Goal: Communication & Community: Answer question/provide support

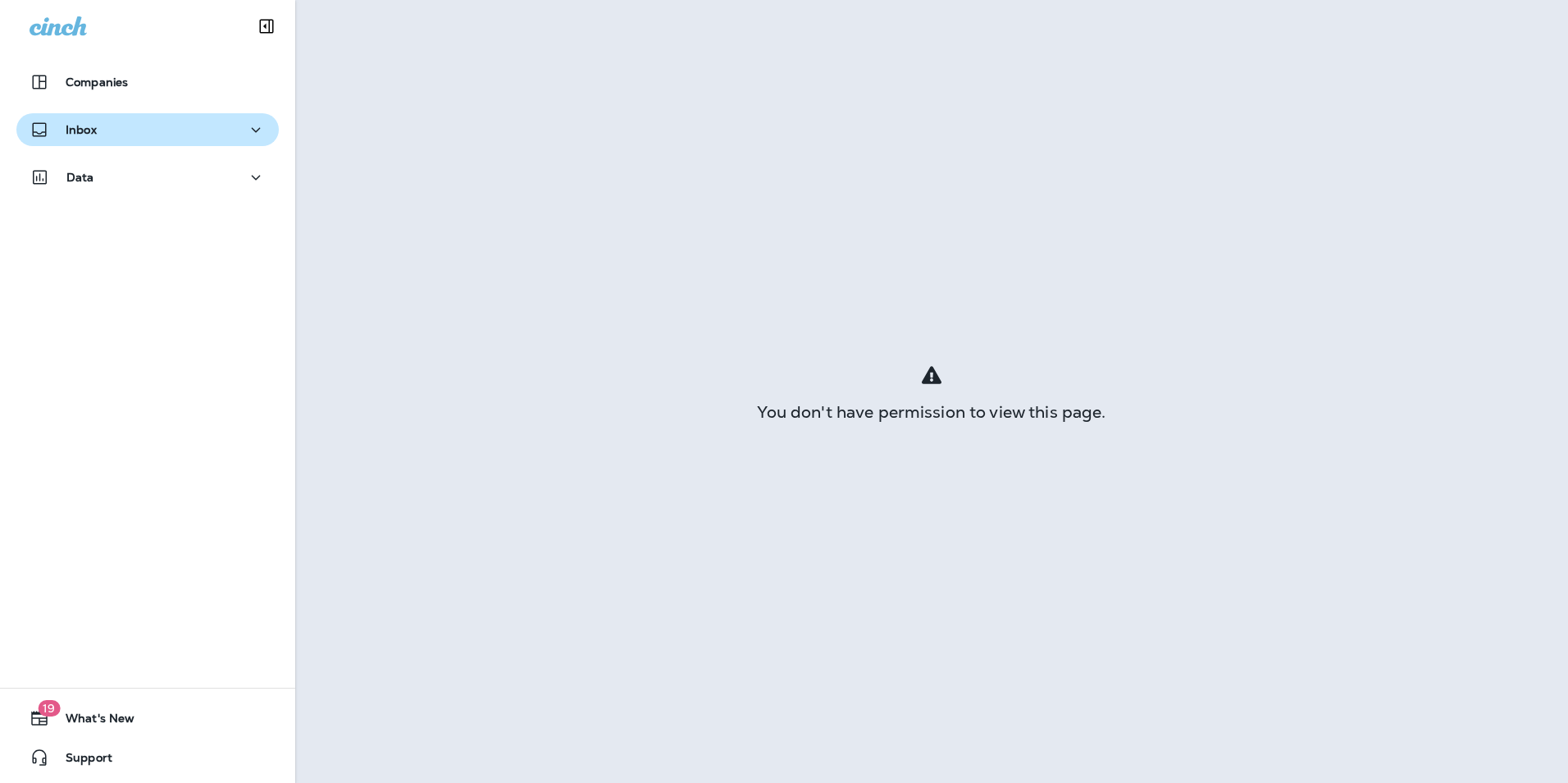
click at [145, 127] on div "Inbox" at bounding box center [148, 130] width 237 height 21
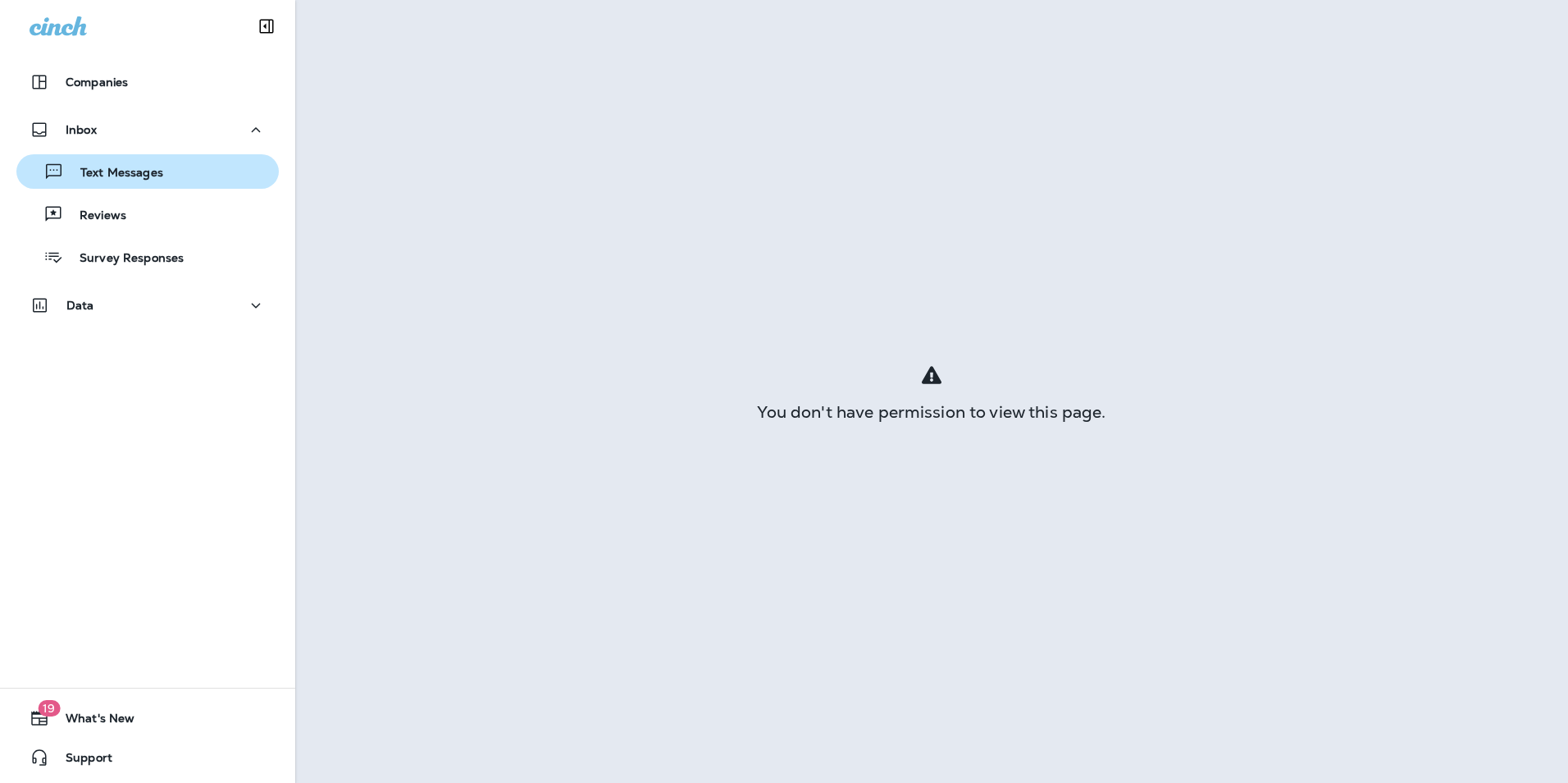
click at [140, 181] on p "Text Messages" at bounding box center [113, 173] width 99 height 16
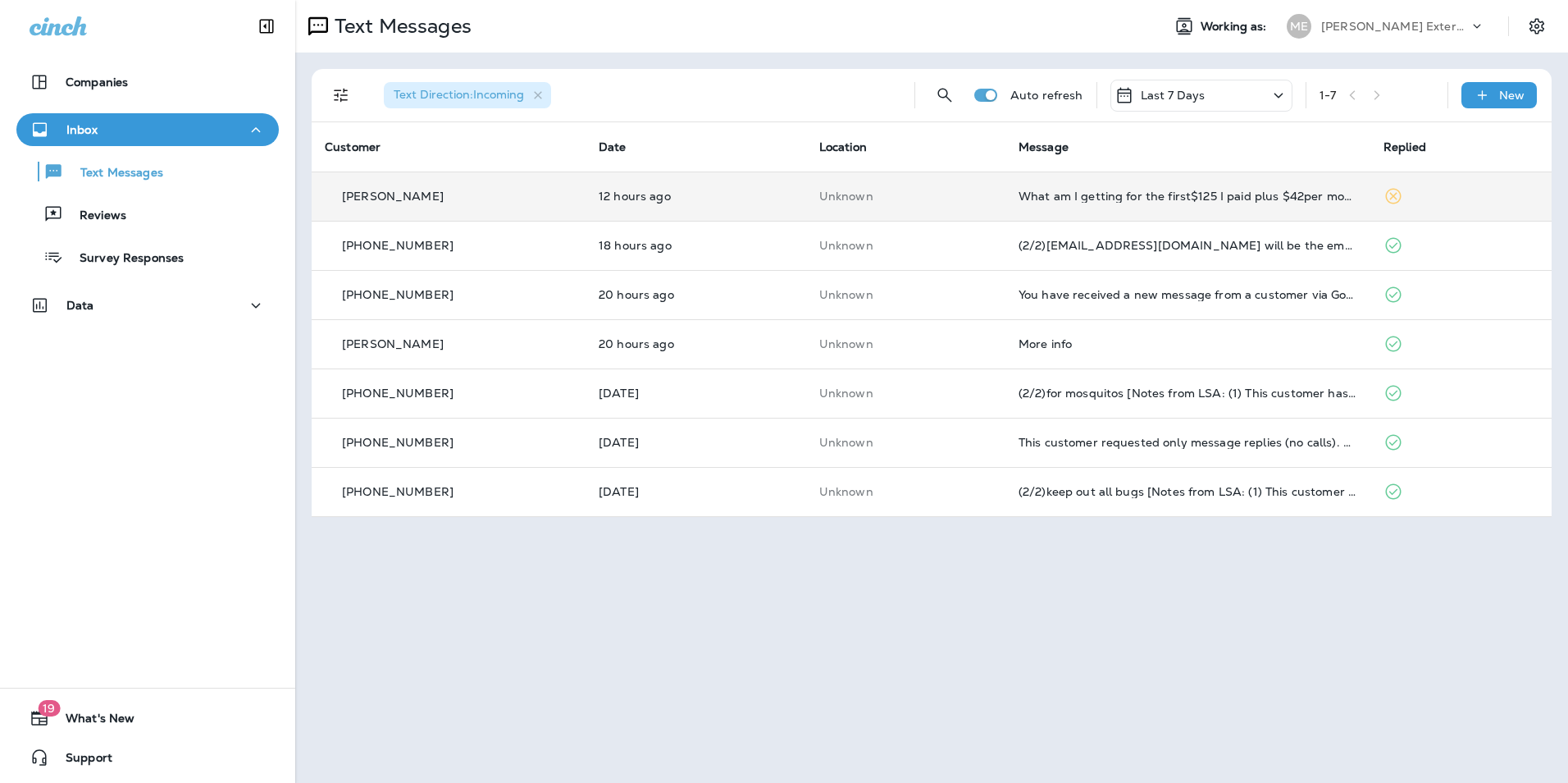
click at [734, 177] on td "12 hours ago" at bounding box center [696, 196] width 221 height 50
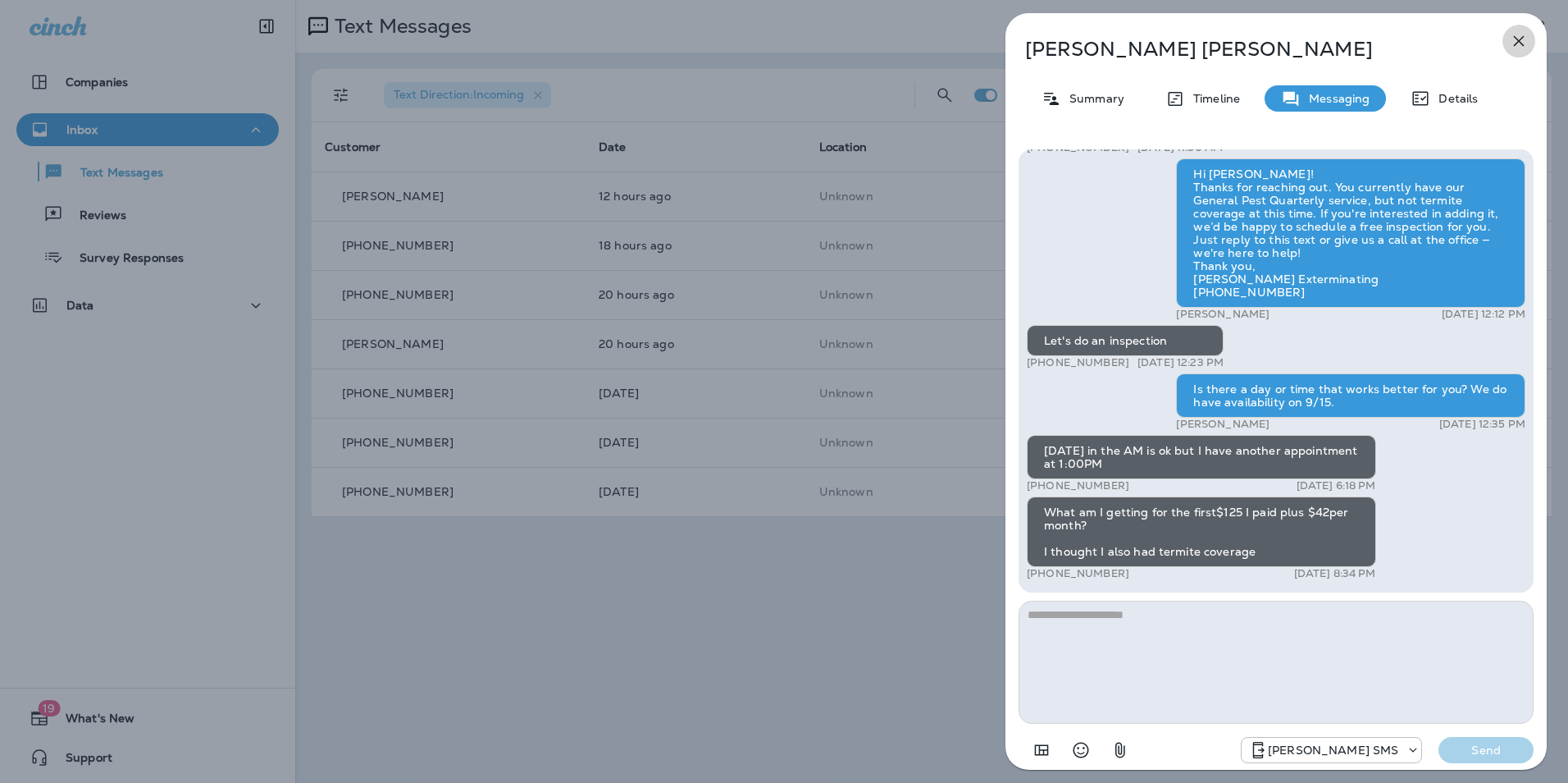
click at [1528, 34] on icon "button" at bounding box center [1518, 40] width 20 height 20
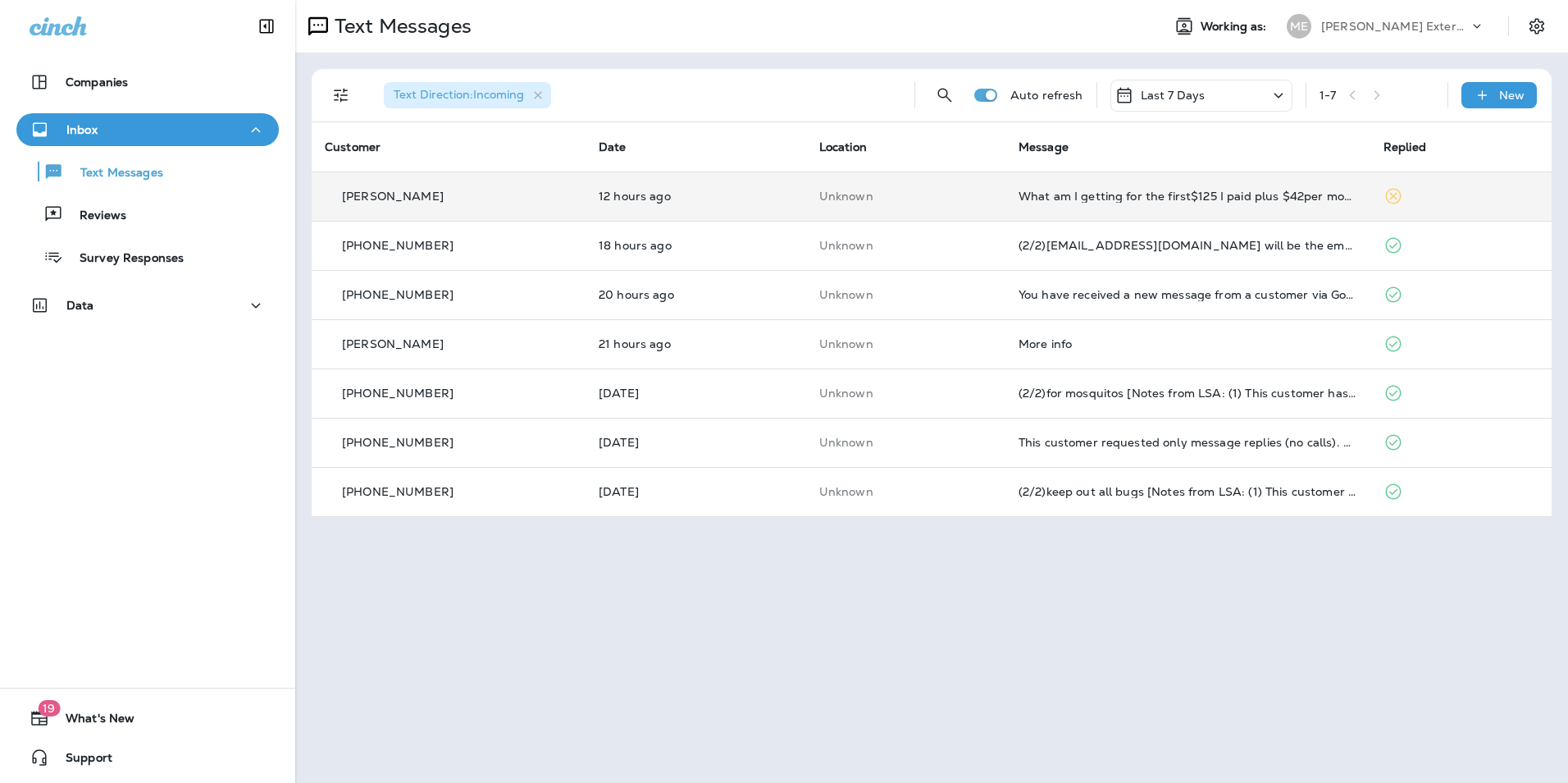
click at [1078, 188] on td "What am I getting for the first$125 I paid plus $42per month? I thought I also …" at bounding box center [1188, 196] width 365 height 50
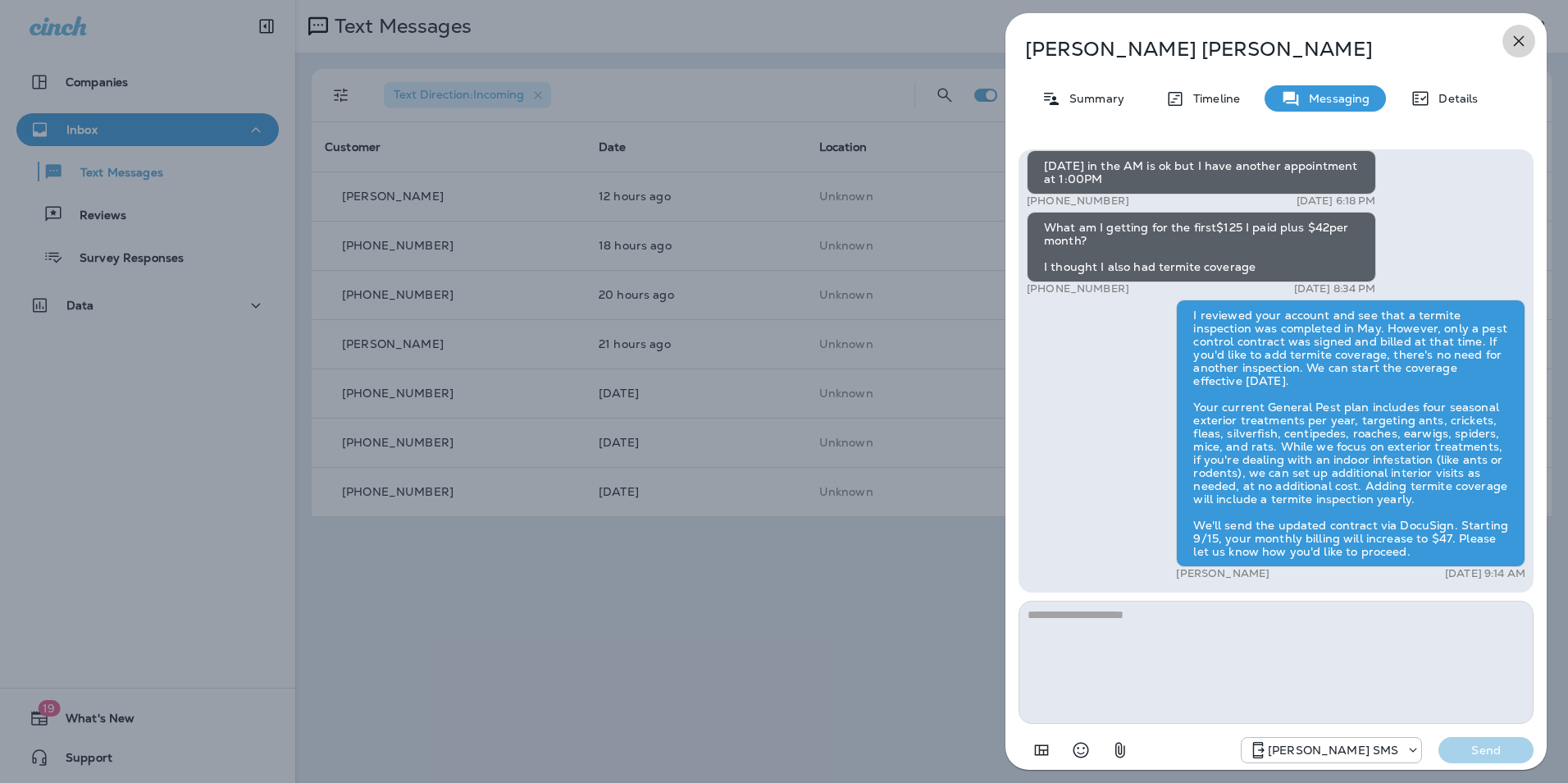
click at [1524, 44] on icon "button" at bounding box center [1518, 40] width 20 height 20
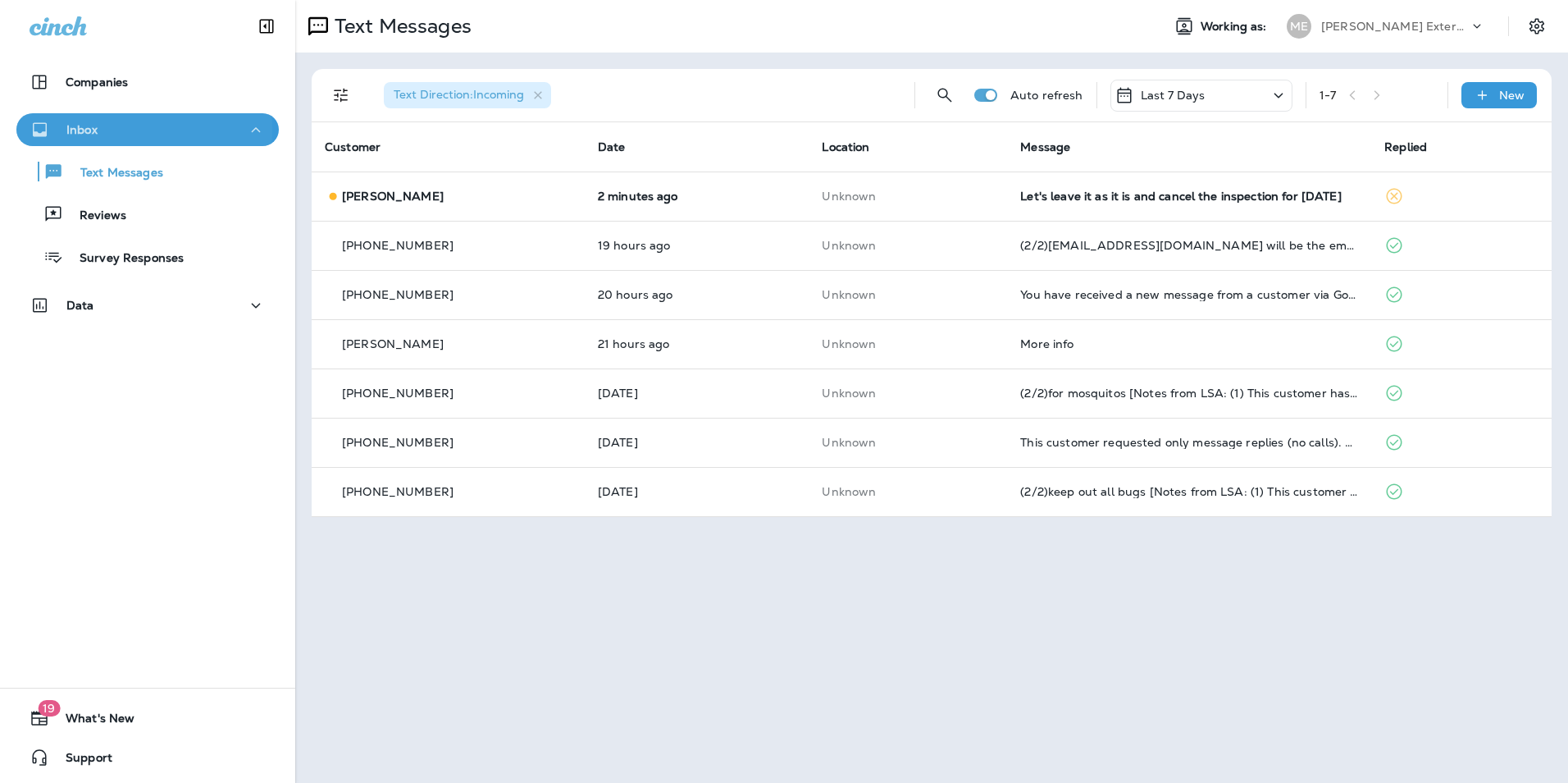
click at [106, 130] on div "Inbox" at bounding box center [148, 130] width 237 height 21
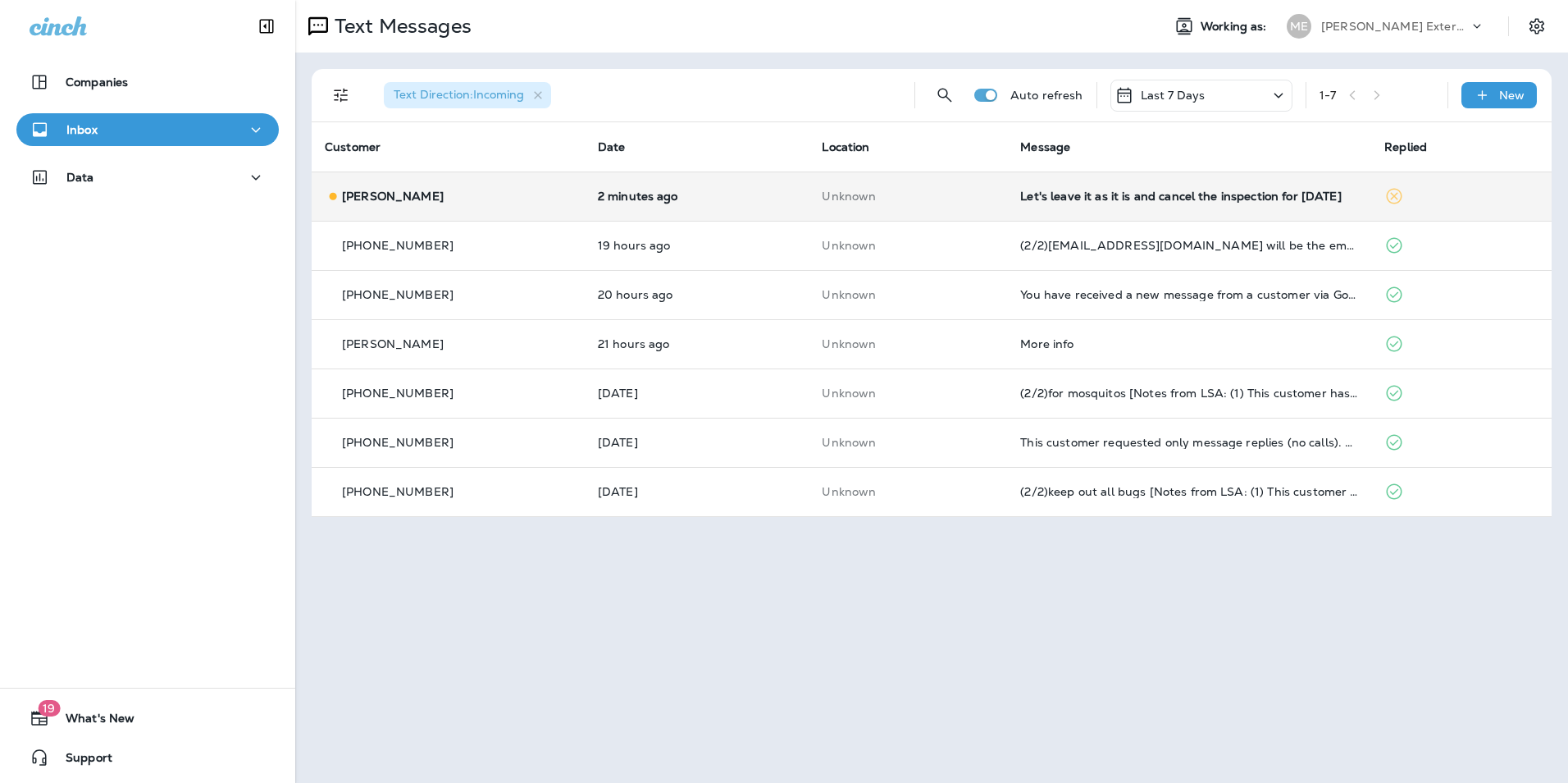
click at [866, 188] on td "Unknown" at bounding box center [908, 196] width 198 height 50
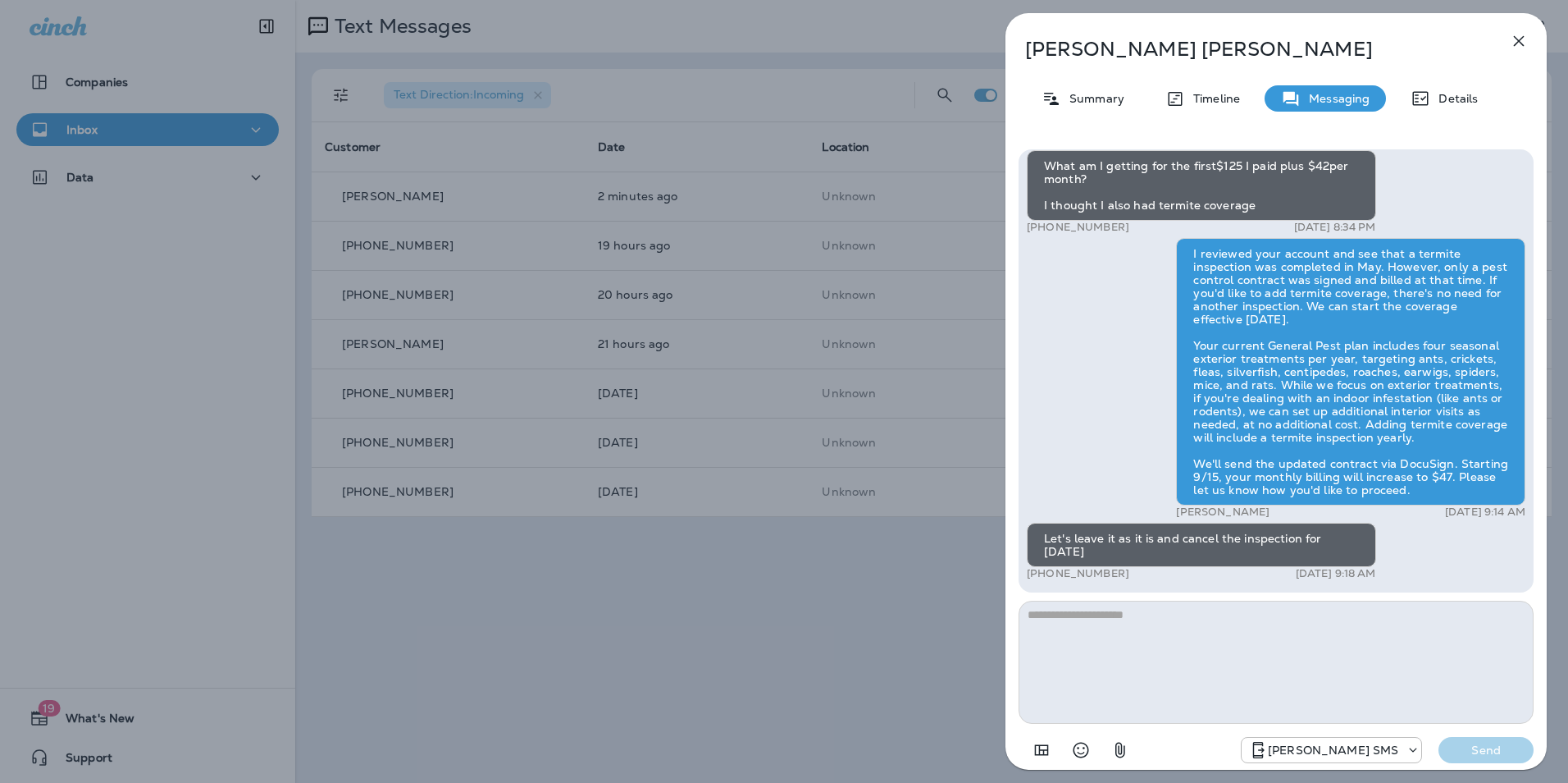
click at [1260, 684] on textarea at bounding box center [1276, 662] width 515 height 123
click at [1280, 670] on textarea at bounding box center [1276, 662] width 515 height 123
type textarea "**********"
click at [1518, 754] on p "Send" at bounding box center [1487, 750] width 69 height 15
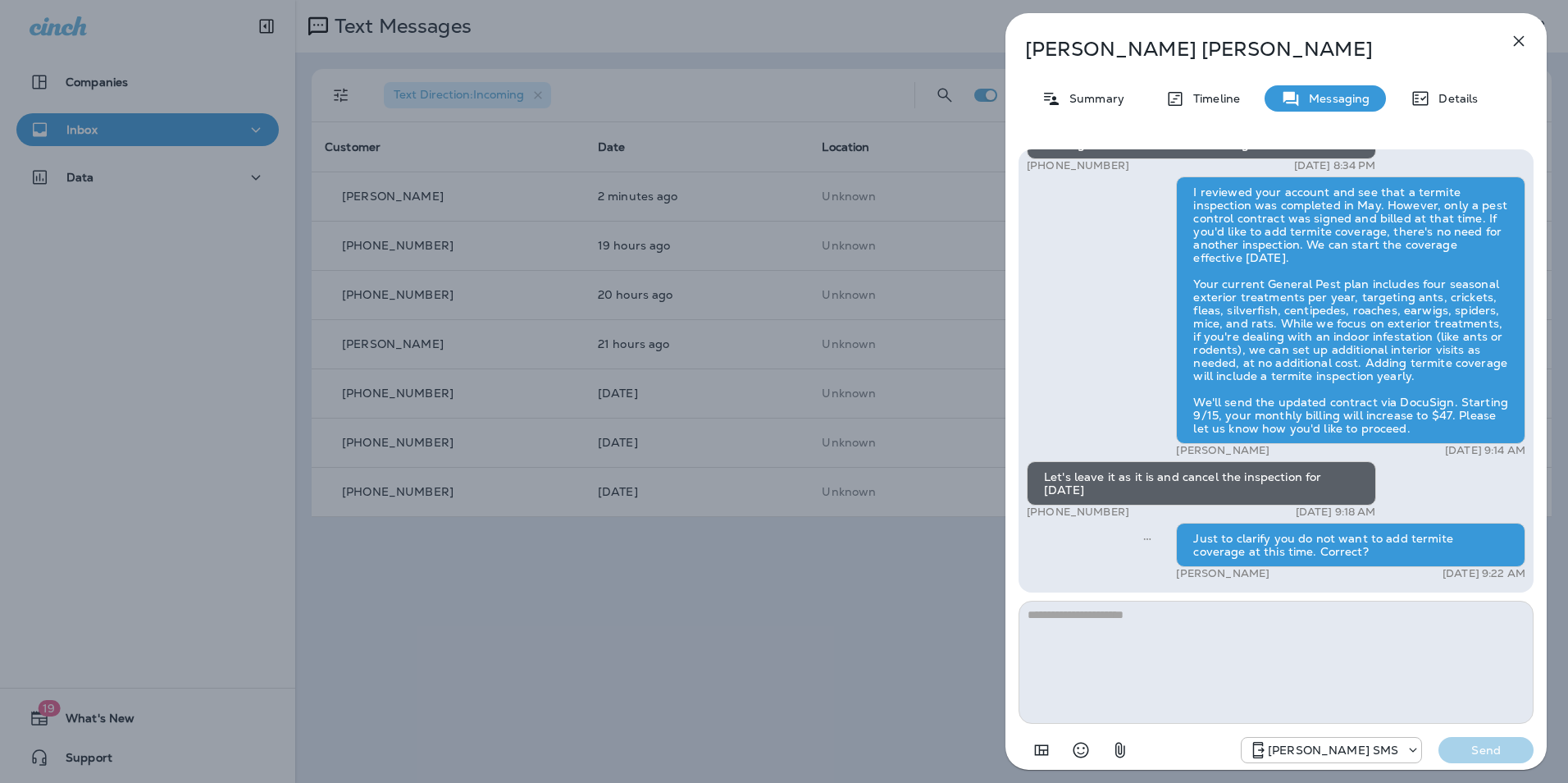
click at [1518, 36] on icon "button" at bounding box center [1518, 40] width 20 height 20
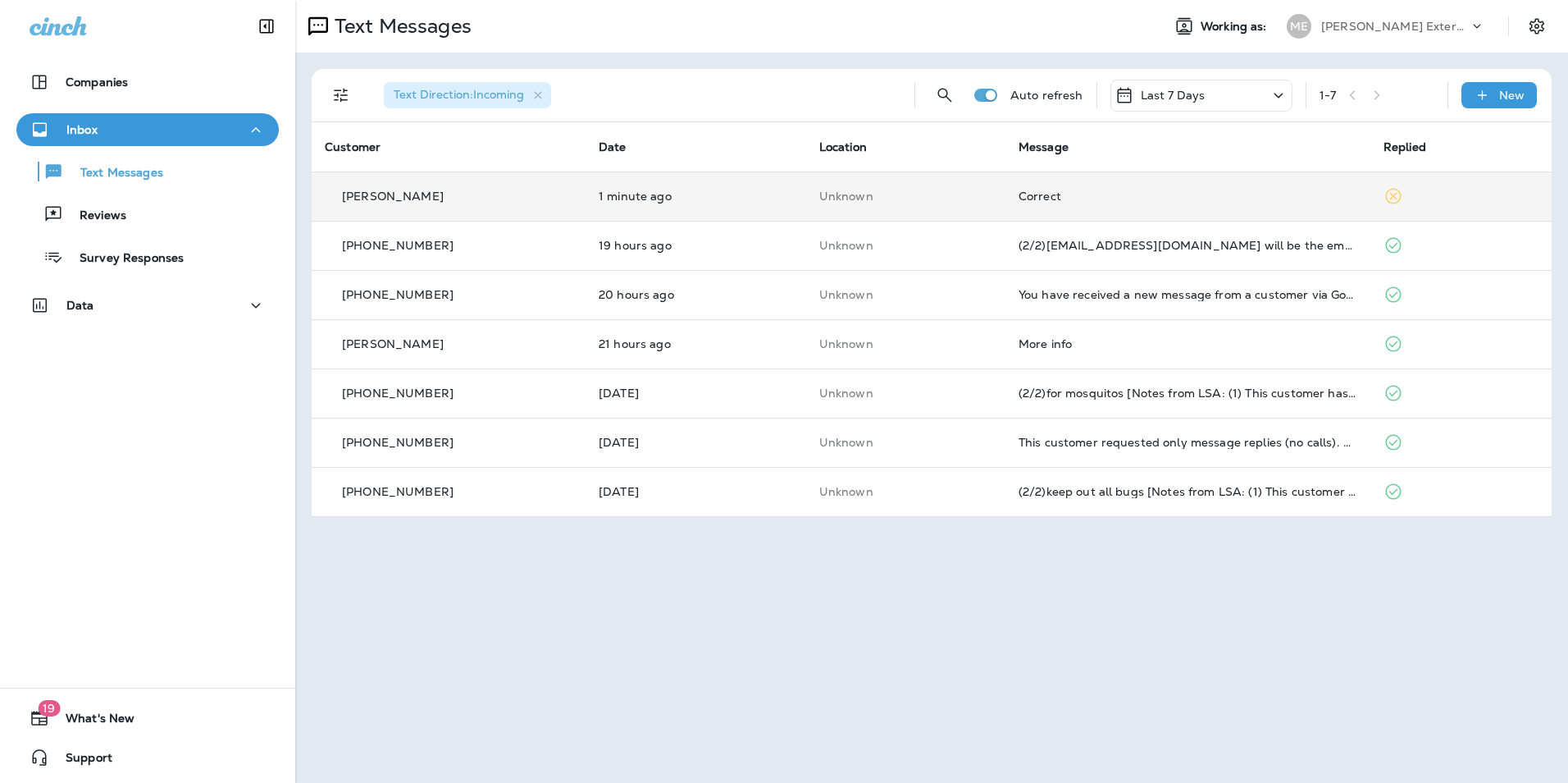
click at [730, 214] on td "1 minute ago" at bounding box center [696, 196] width 221 height 50
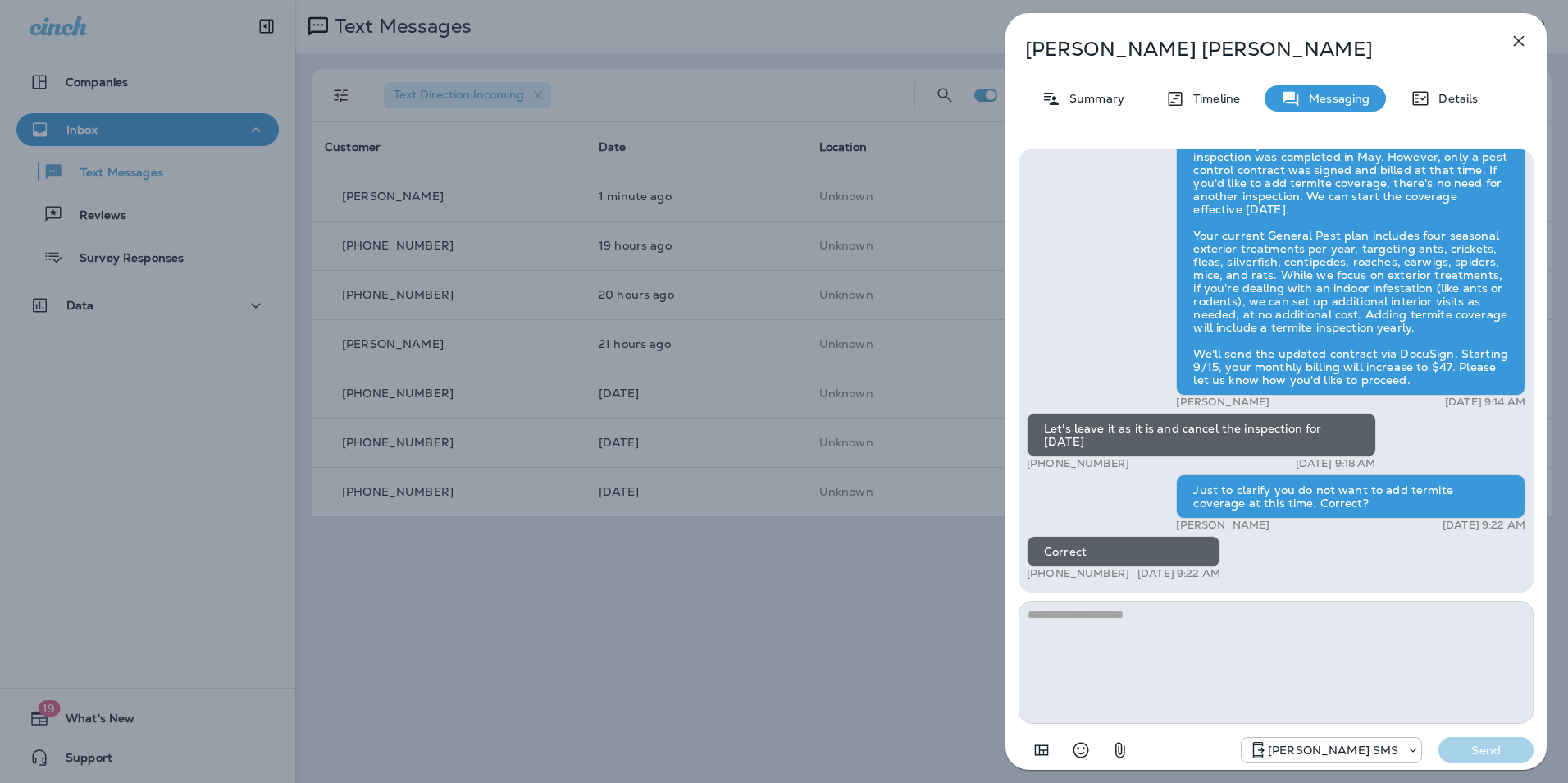
click at [1122, 623] on textarea at bounding box center [1276, 662] width 515 height 123
click at [1122, 622] on textarea at bounding box center [1276, 662] width 515 height 123
click at [1090, 673] on textarea at bounding box center [1276, 662] width 515 height 123
type textarea "*"
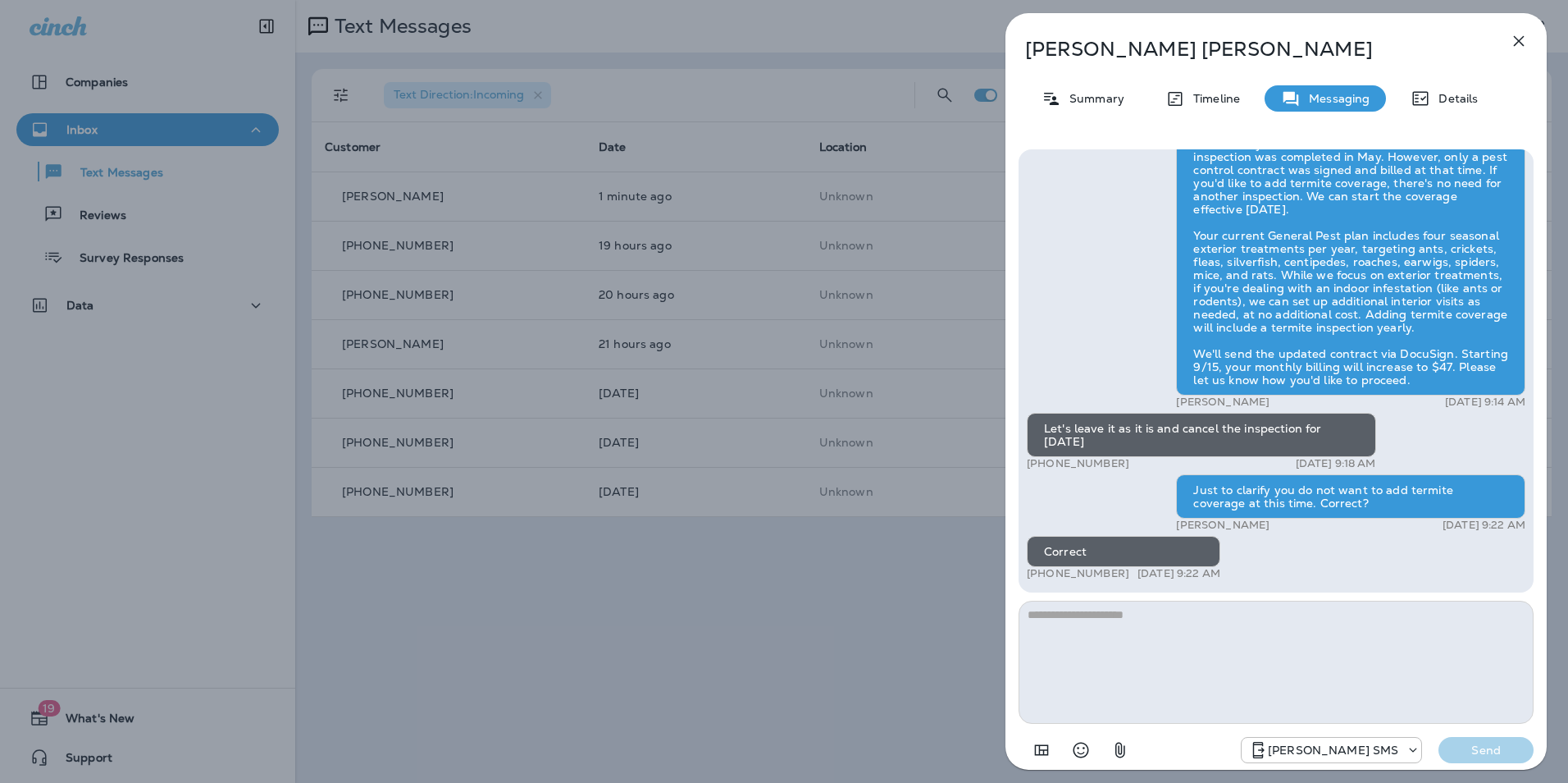
click at [1528, 47] on icon "button" at bounding box center [1518, 40] width 20 height 20
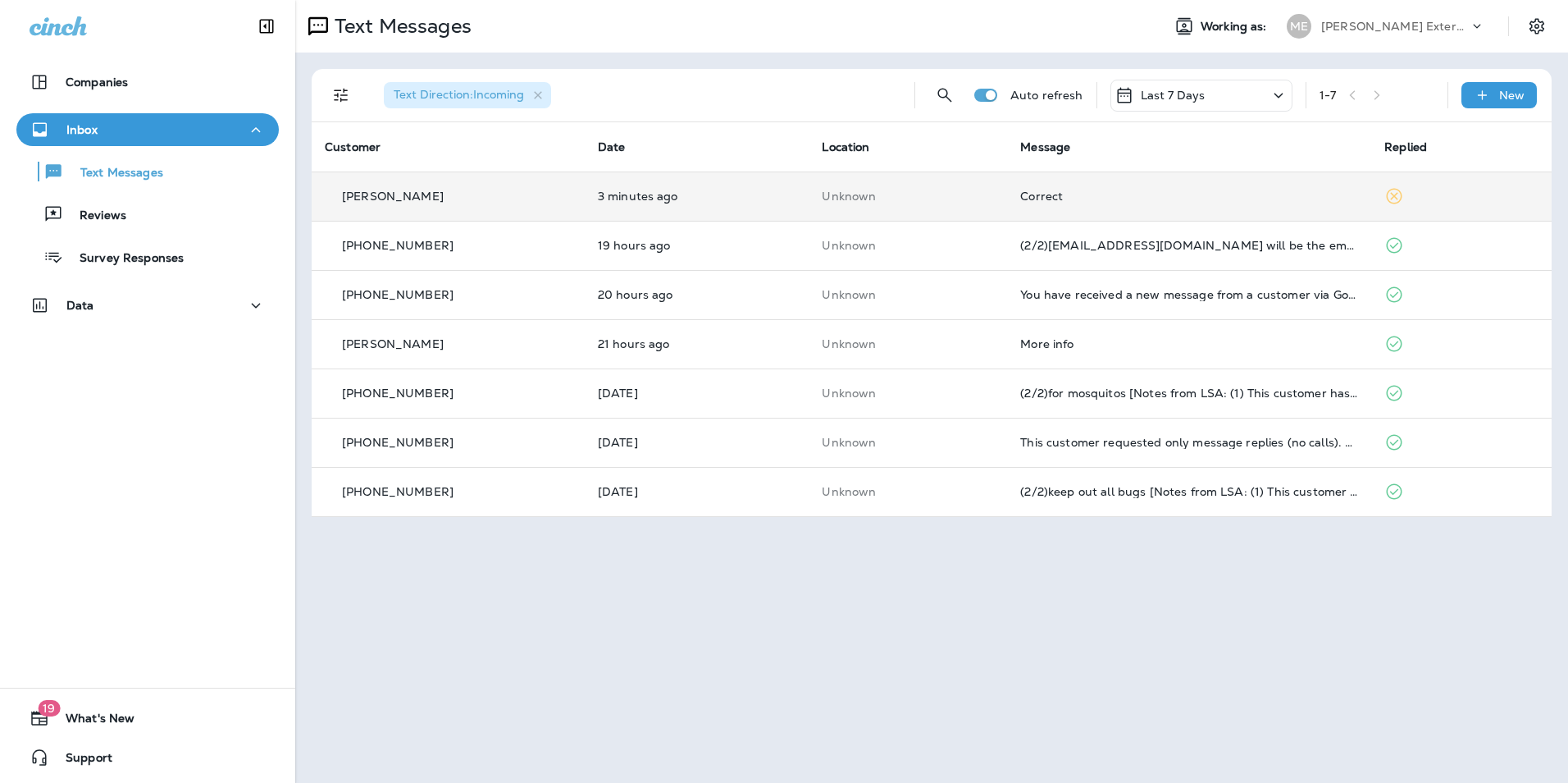
click at [1033, 191] on div "Correct" at bounding box center [1188, 196] width 338 height 13
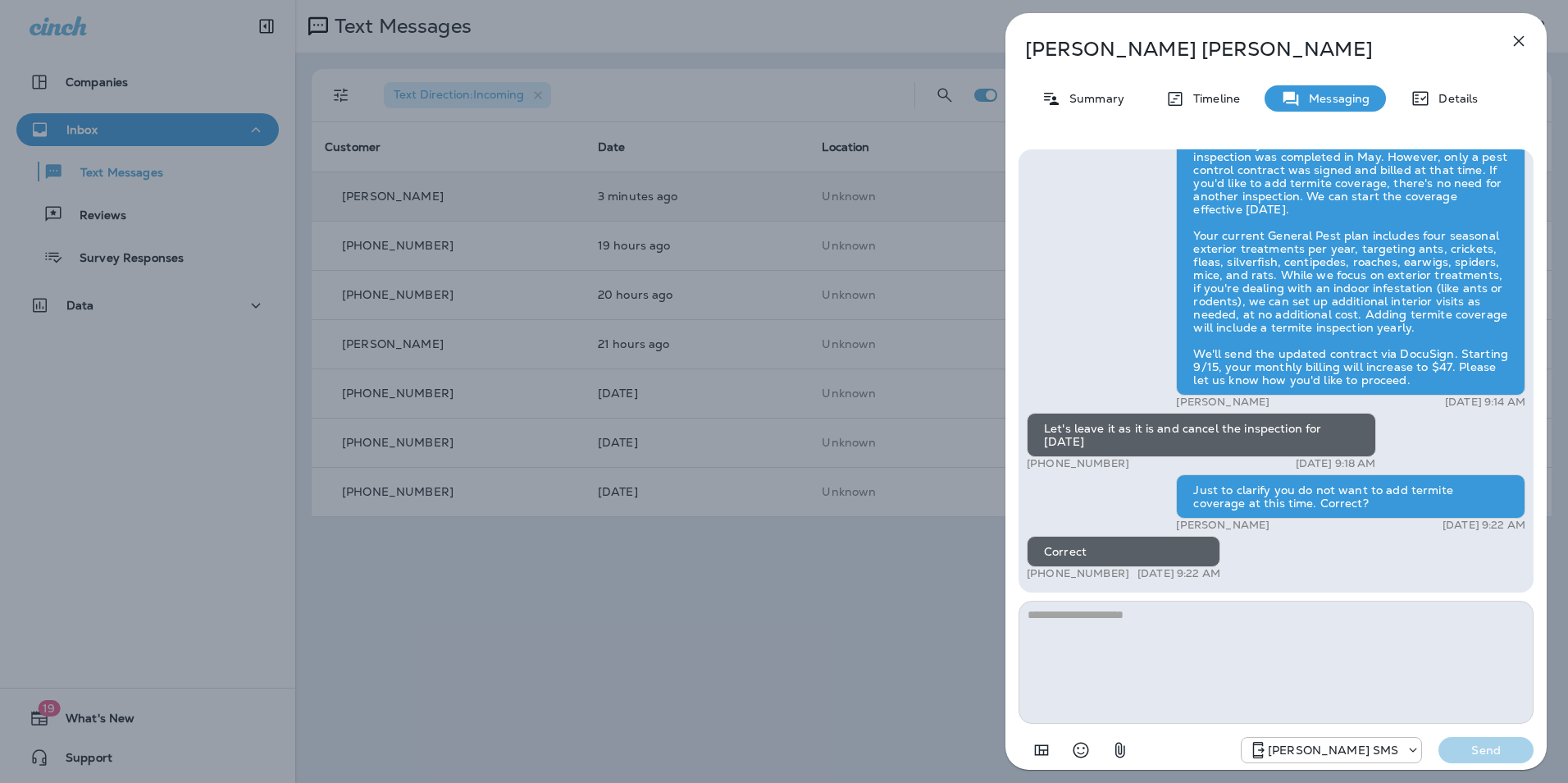
click at [1083, 670] on textarea at bounding box center [1276, 662] width 515 height 123
click at [1080, 675] on textarea at bounding box center [1276, 662] width 515 height 123
type textarea "*"
click at [1267, 642] on textarea "**********" at bounding box center [1276, 662] width 515 height 123
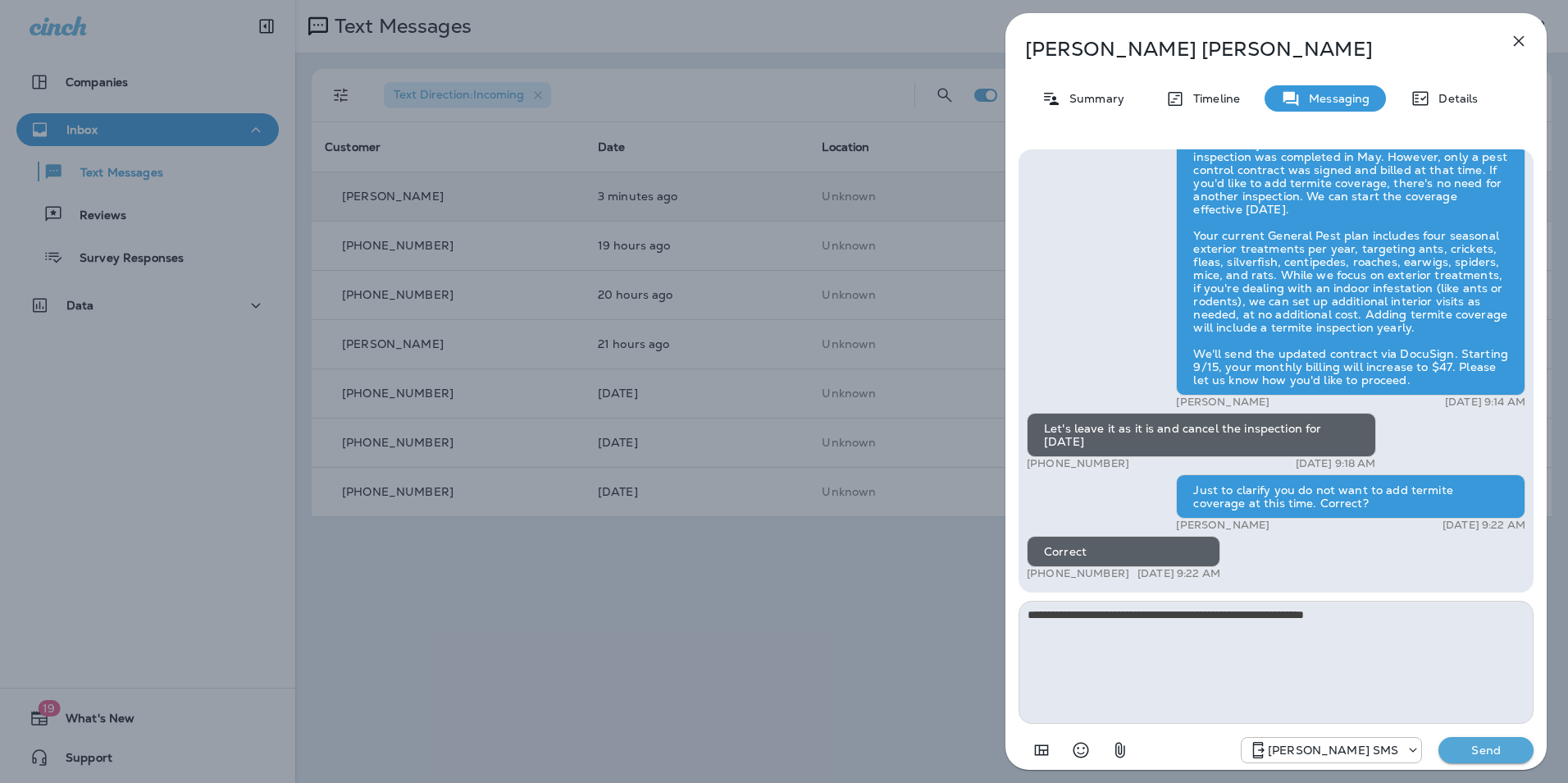
type textarea "**********"
click at [1489, 757] on button "Send" at bounding box center [1487, 750] width 95 height 26
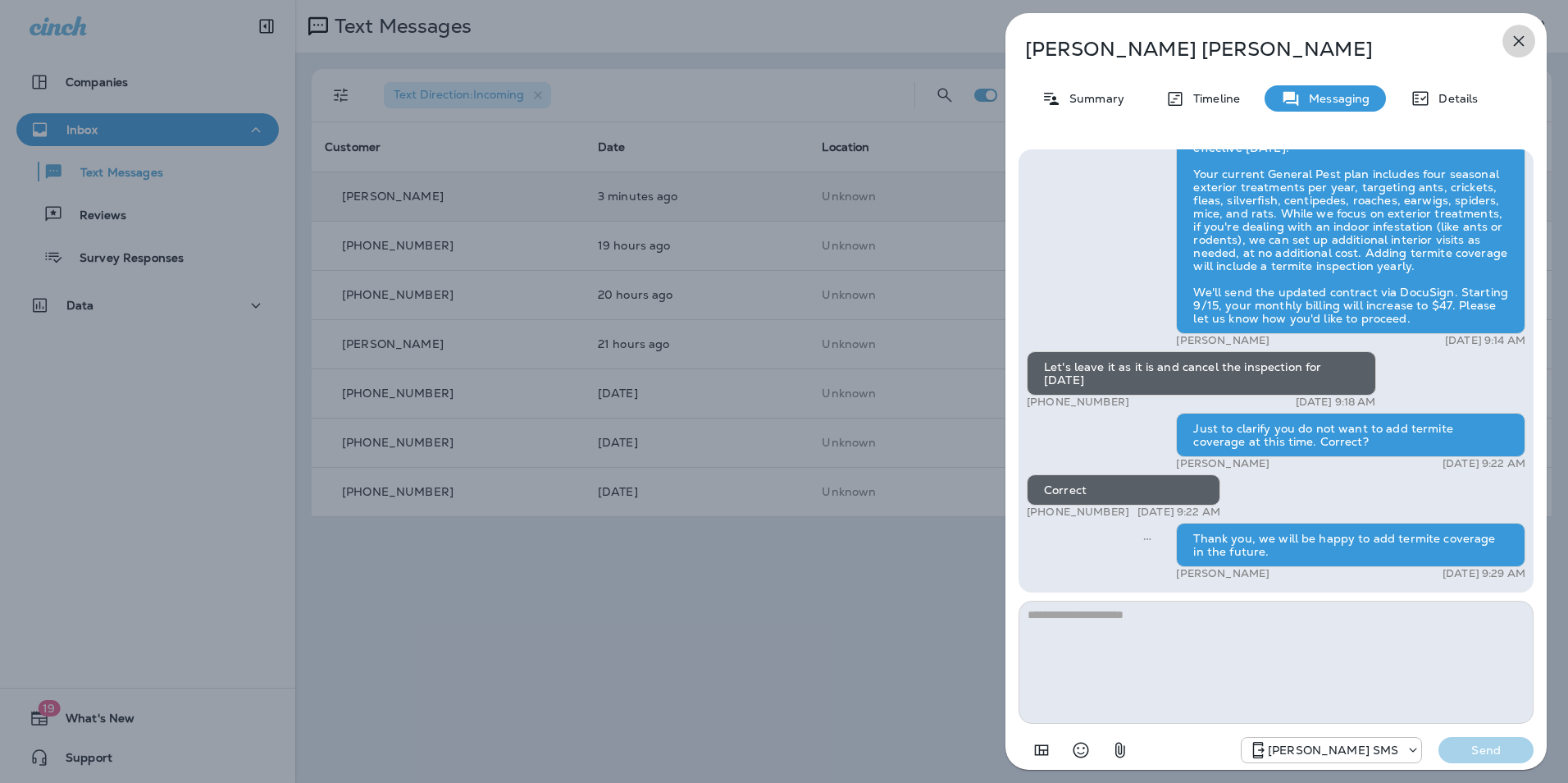
click at [1511, 43] on icon "button" at bounding box center [1518, 40] width 20 height 20
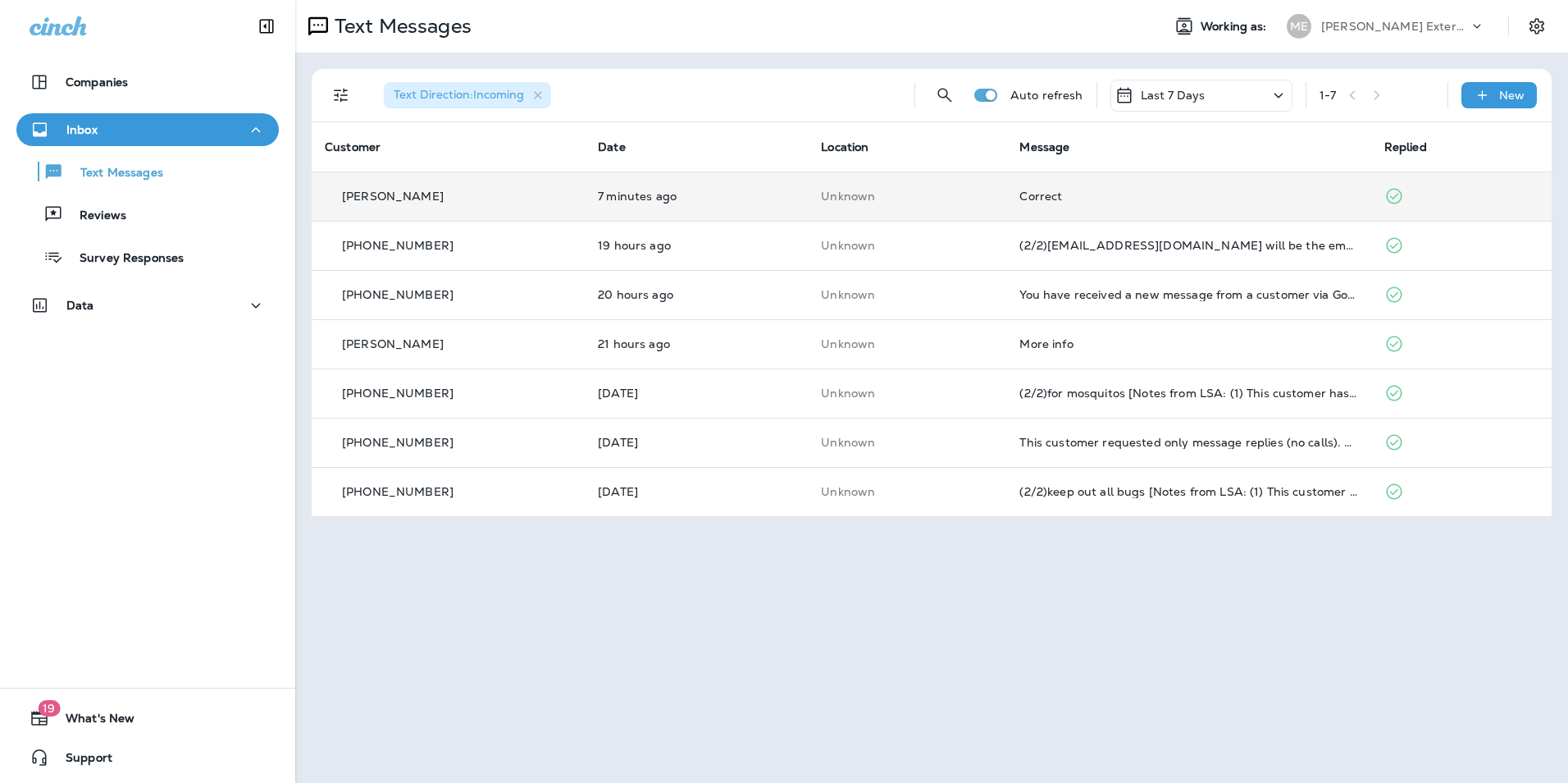
click at [921, 212] on td "Unknown" at bounding box center [907, 196] width 198 height 50
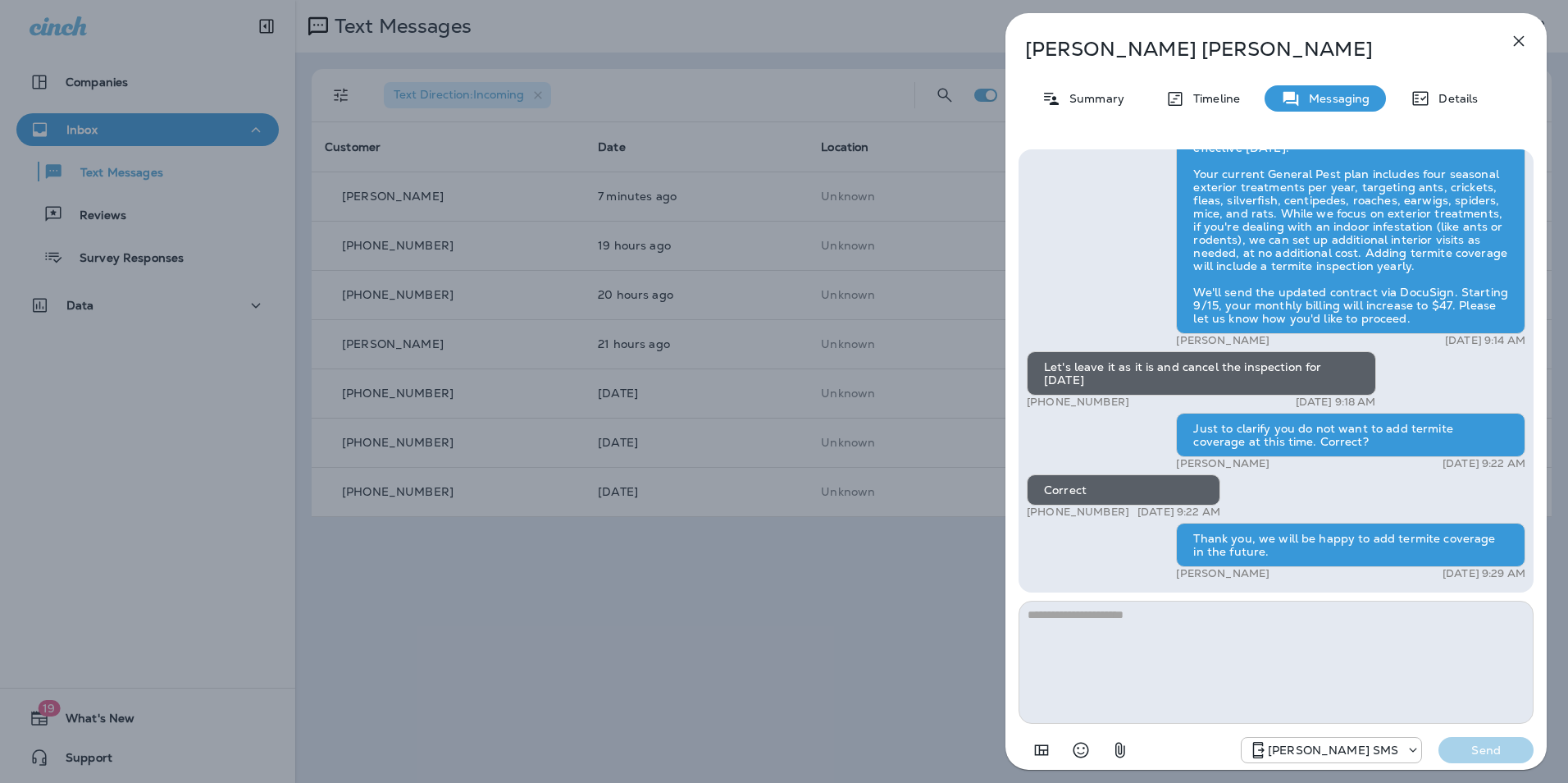
click at [1532, 51] on div "John Beavers Summary Timeline Messaging Details Mares Ext.: Termite damage can …" at bounding box center [1276, 396] width 541 height 766
click at [1523, 36] on icon "button" at bounding box center [1518, 41] width 10 height 10
